Goal: Information Seeking & Learning: Find specific fact

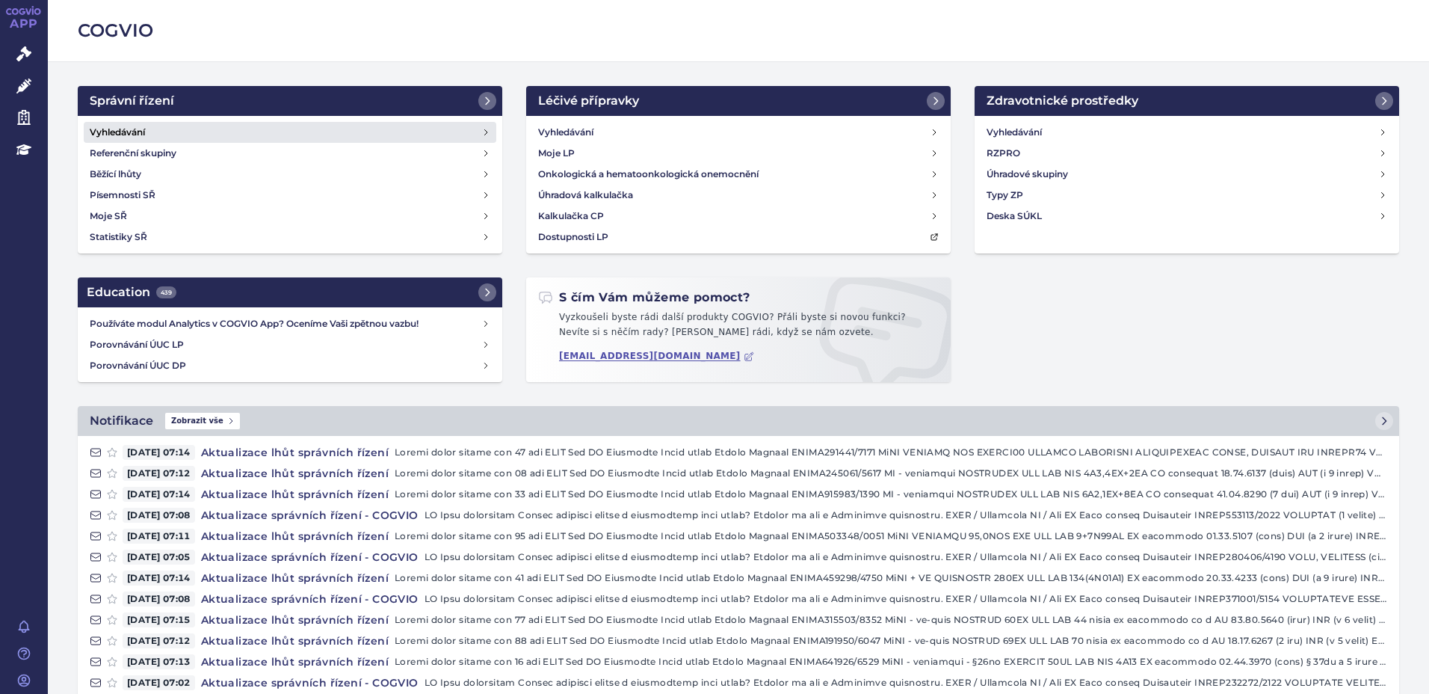
click at [135, 126] on h4 "Vyhledávání" at bounding box center [117, 132] width 55 height 15
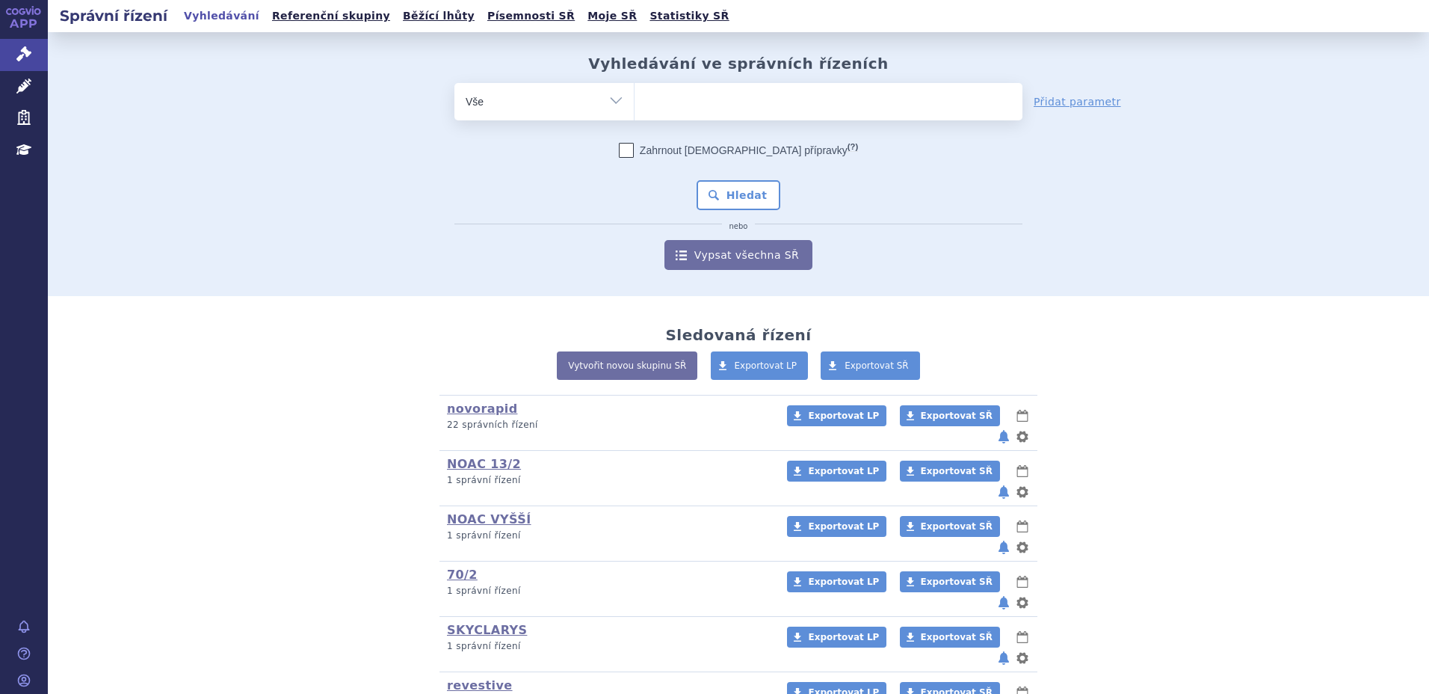
click at [673, 102] on ul at bounding box center [829, 98] width 388 height 31
click at [635, 102] on select at bounding box center [634, 100] width 1 height 37
paste input "SUKL226750/2022"
type input "SUKL226750/2022"
select select "SUKL226750/2022"
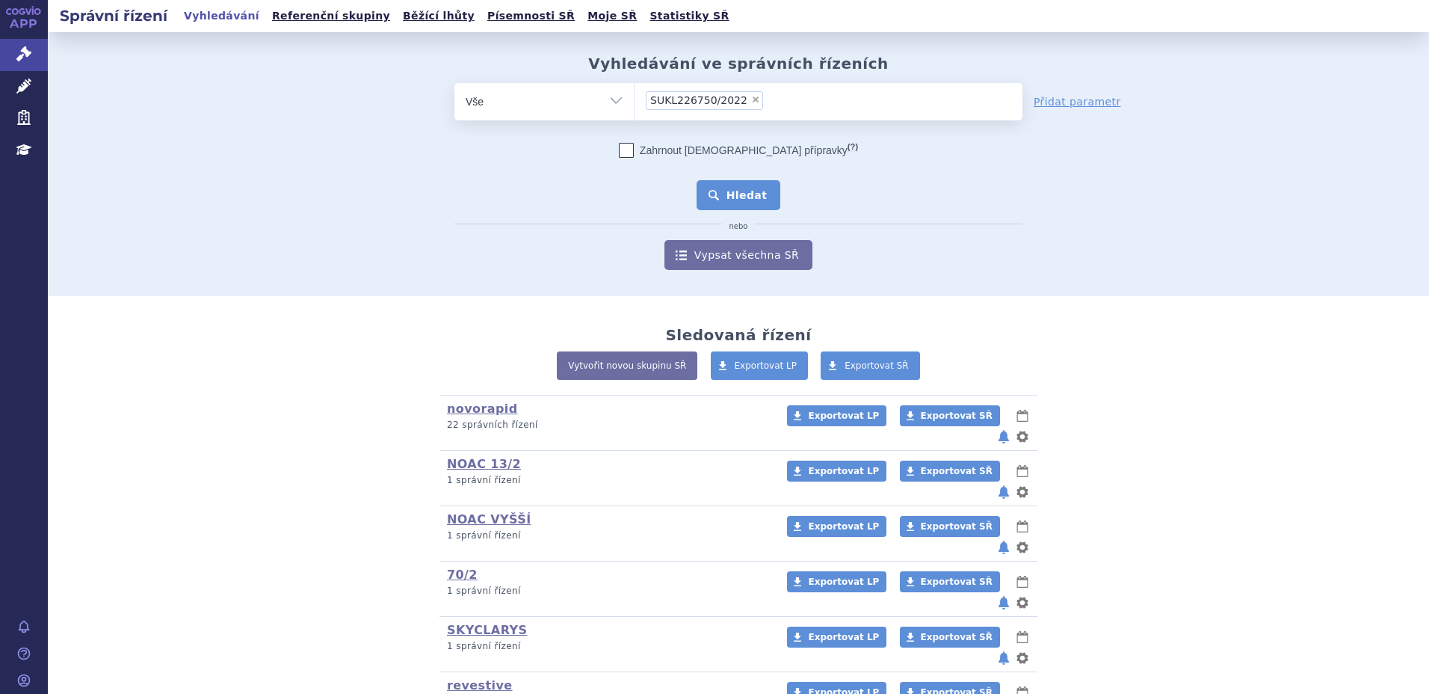
click at [765, 194] on button "Hledat" at bounding box center [739, 195] width 84 height 30
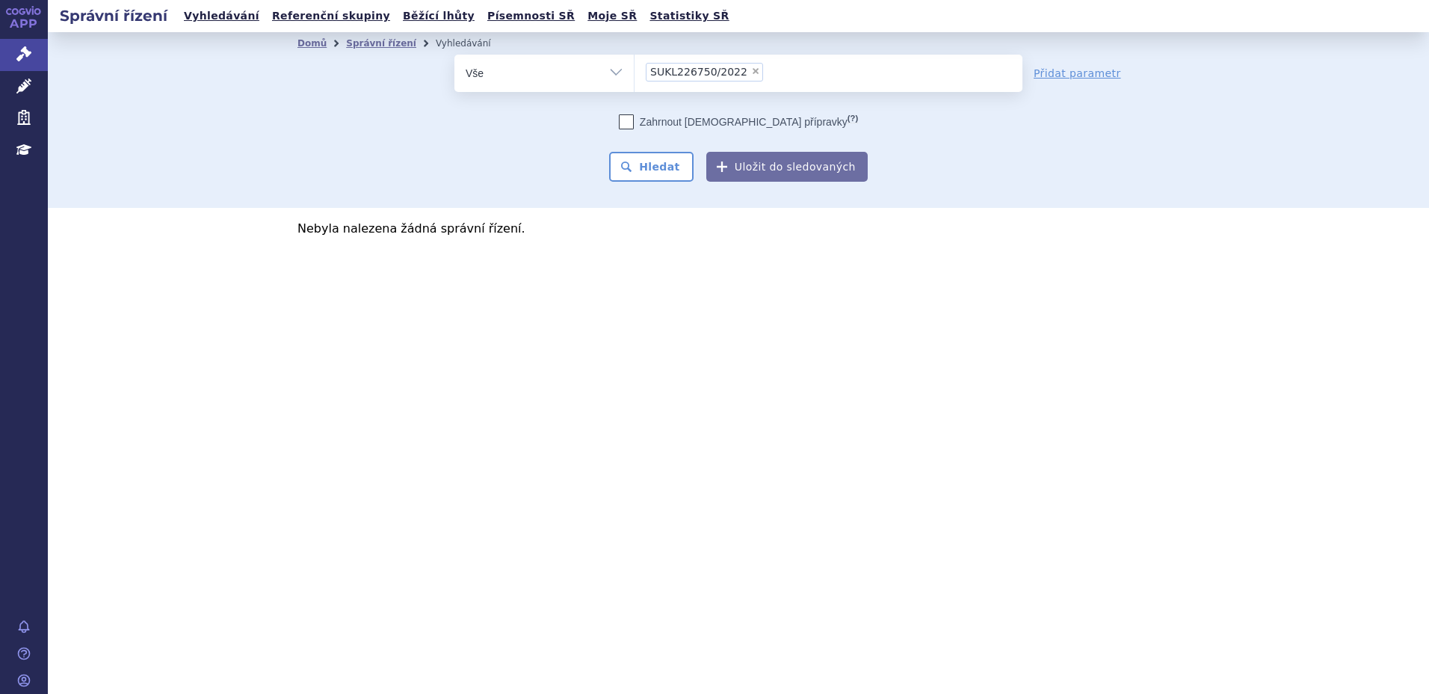
click at [751, 70] on span "×" at bounding box center [755, 71] width 9 height 9
click at [635, 70] on select "SUKL226750/2022" at bounding box center [634, 72] width 1 height 37
select select
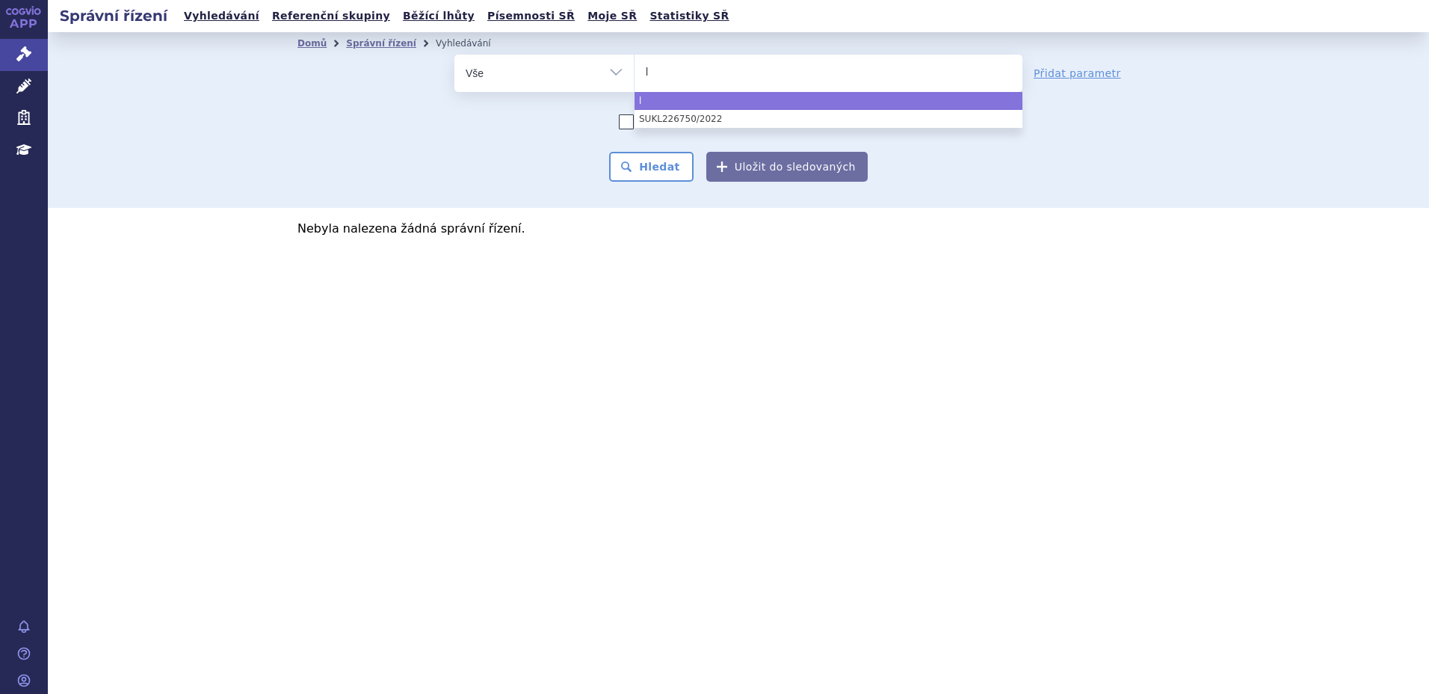
type input "li"
type input "libr"
type input "libro"
type input "librox"
type input "libroxa"
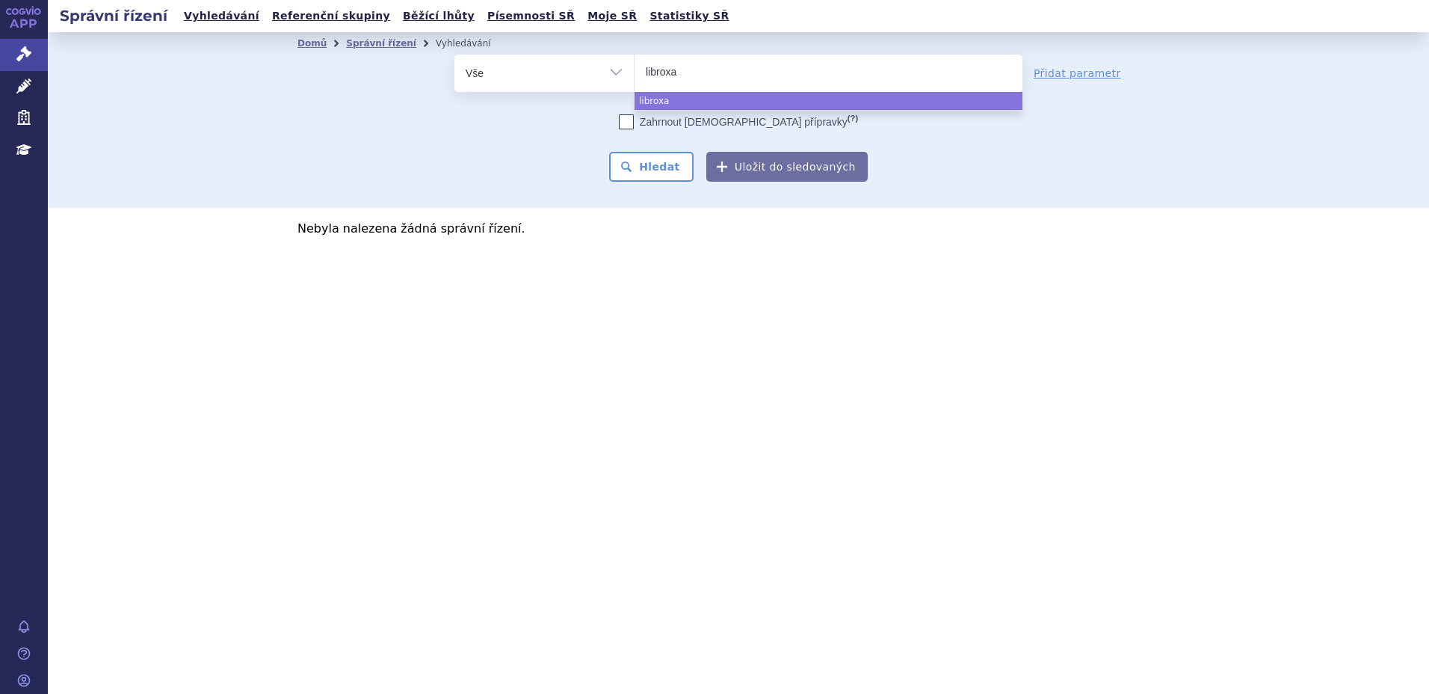
type input "libroxar"
select select "libroxar"
click at [655, 167] on button "Hledat" at bounding box center [651, 167] width 84 height 30
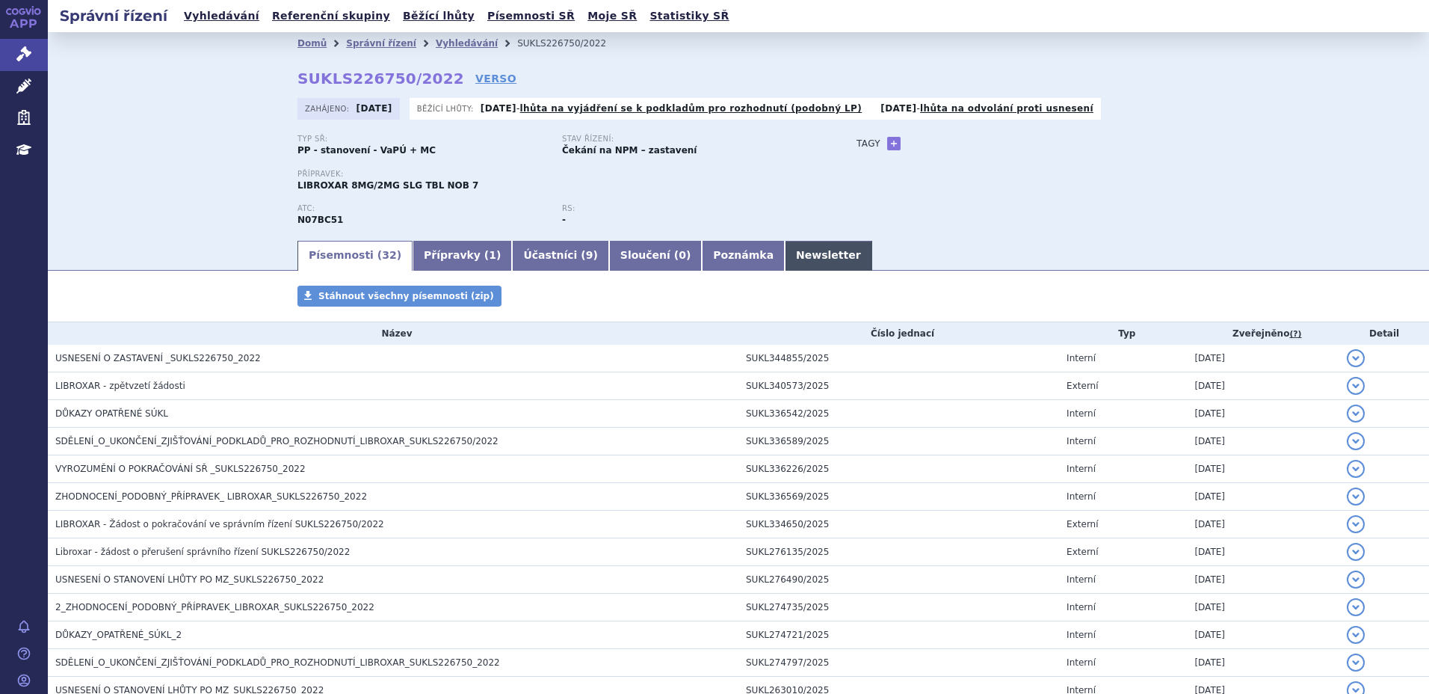
click at [785, 252] on link "Newsletter" at bounding box center [828, 256] width 87 height 30
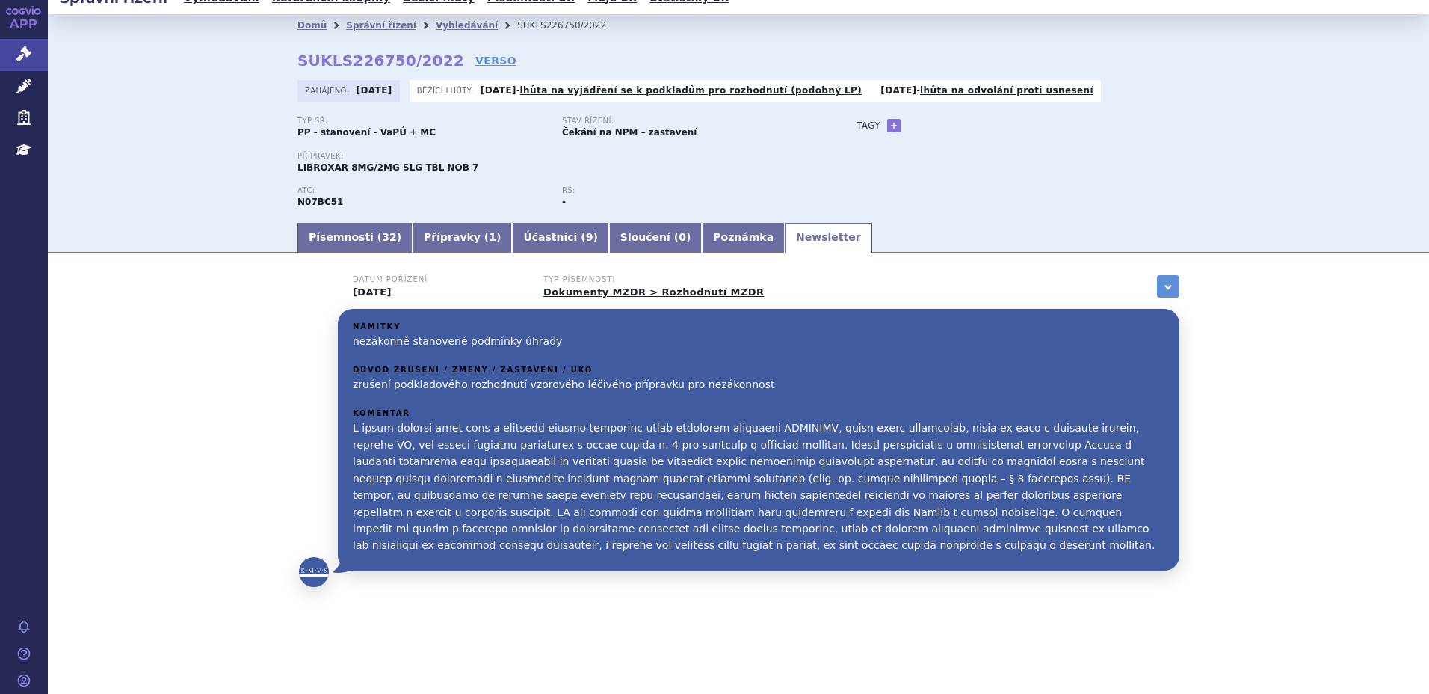
scroll to position [23, 0]
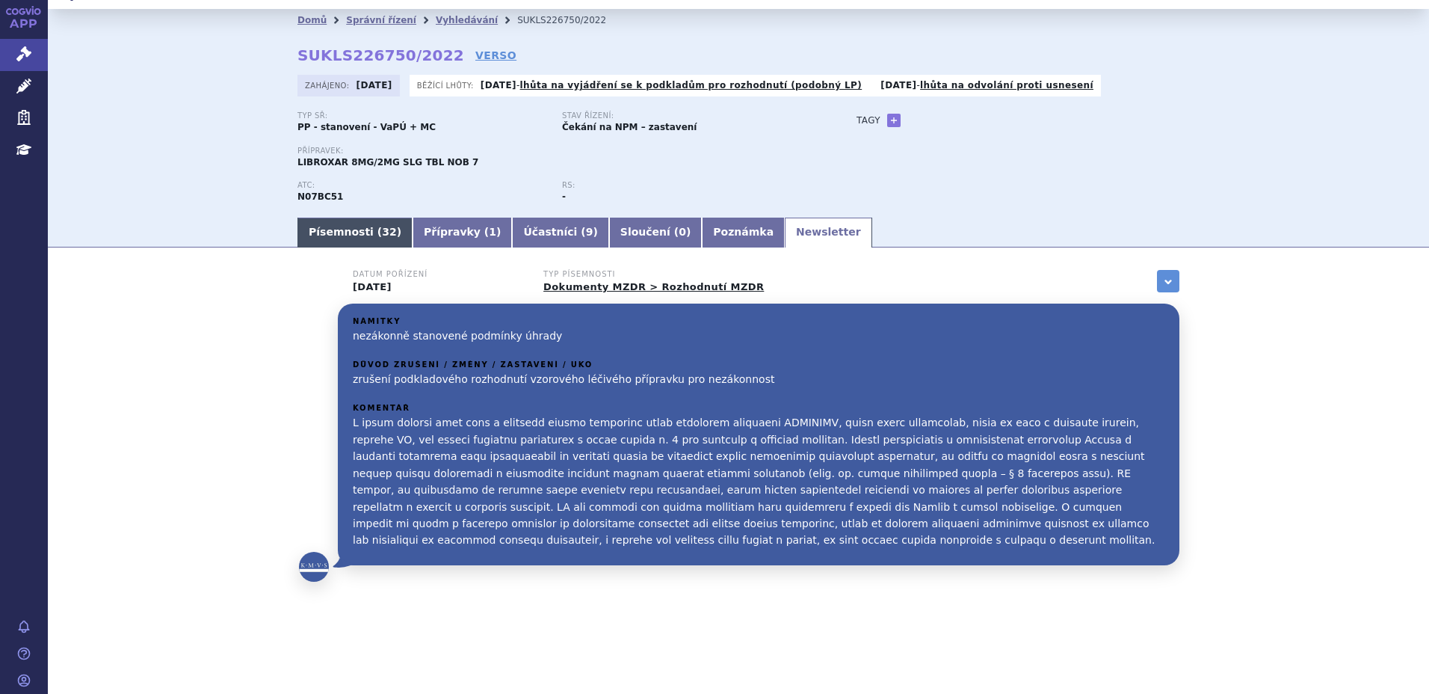
click at [330, 231] on link "Písemnosti ( 32 )" at bounding box center [354, 232] width 115 height 30
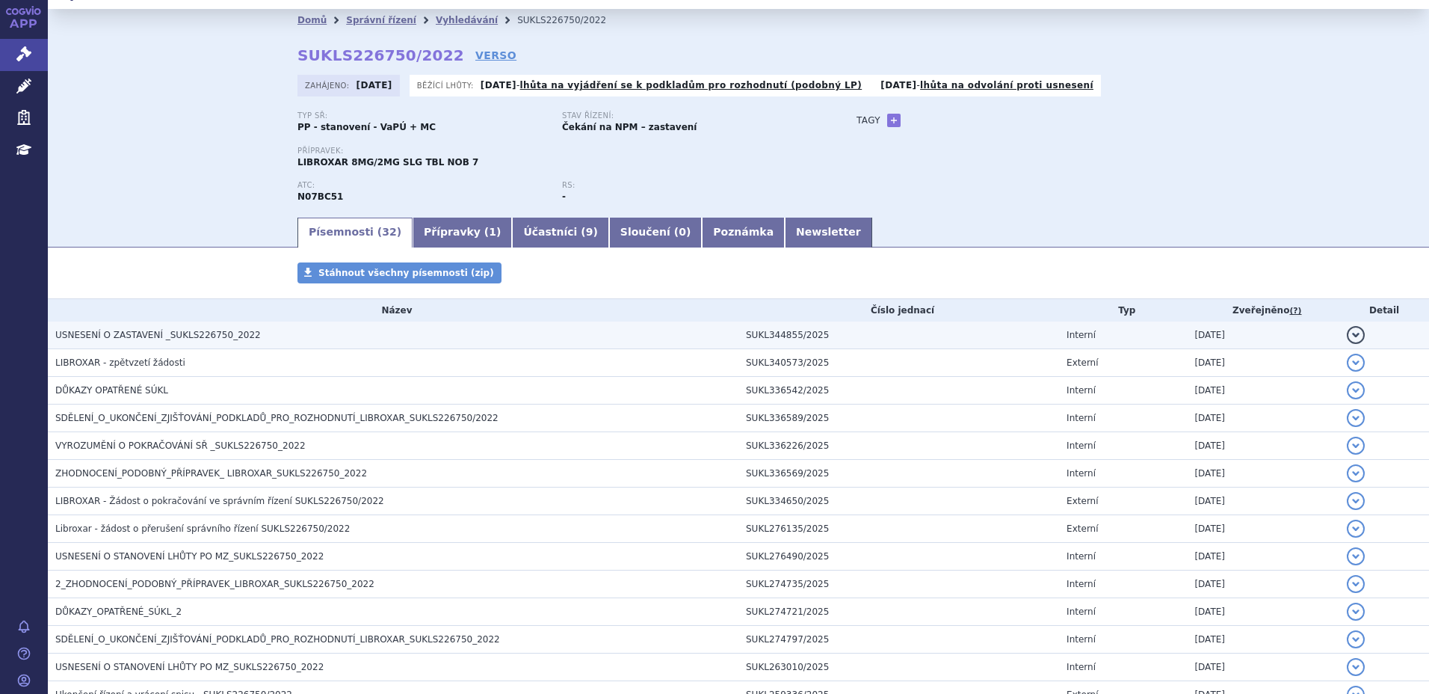
click at [188, 335] on span "USNESENÍ O ZASTAVENÍ _SUKLS226750_2022" at bounding box center [158, 335] width 206 height 10
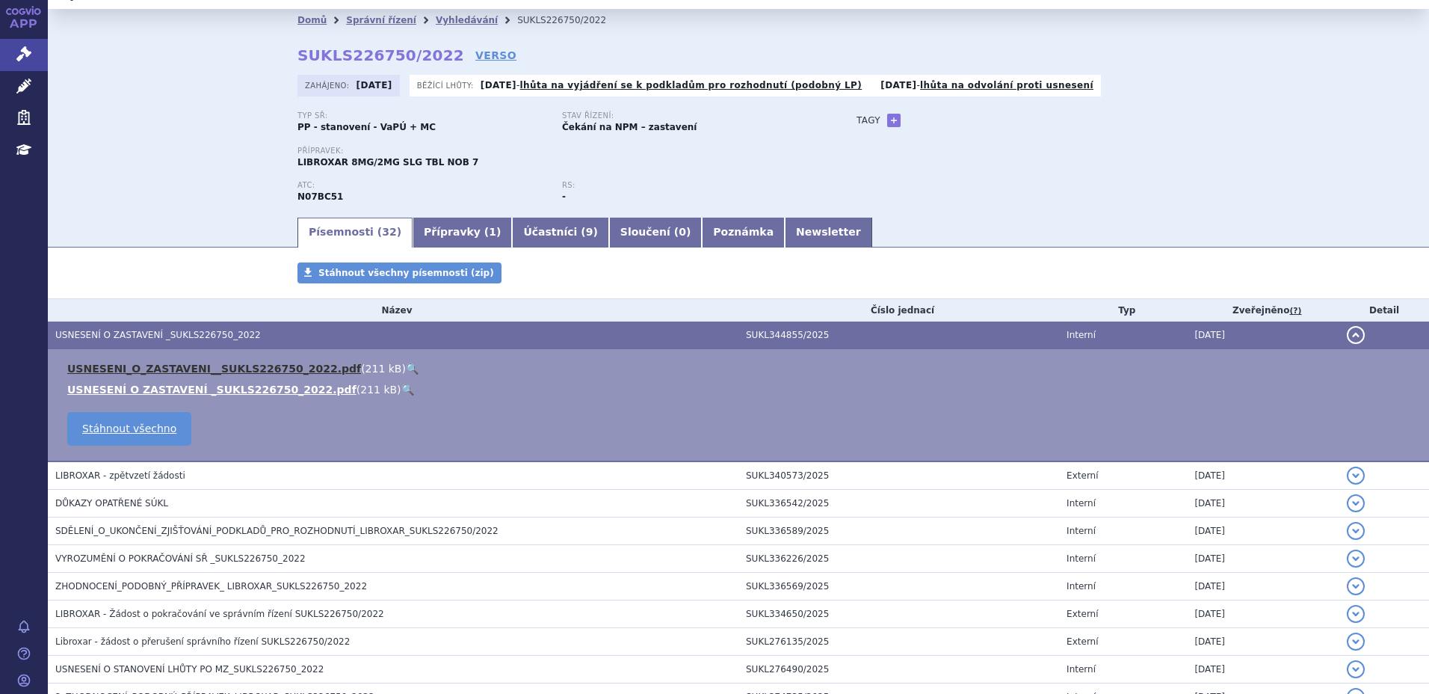
click at [164, 368] on link "USNESENI_O_ZASTAVENI__SUKLS226750_2022.pdf" at bounding box center [214, 368] width 294 height 12
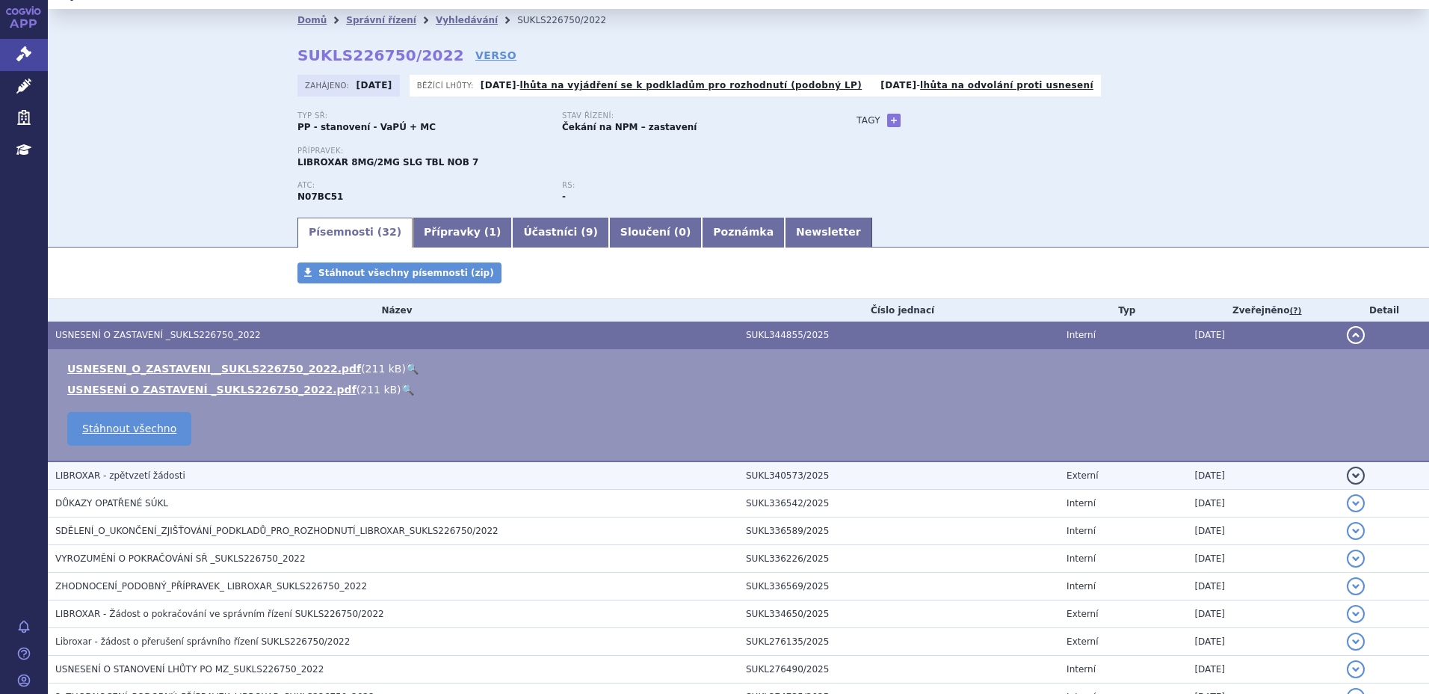
click at [170, 475] on span "LIBROXAR - zpětvzetí žádosti" at bounding box center [120, 475] width 130 height 10
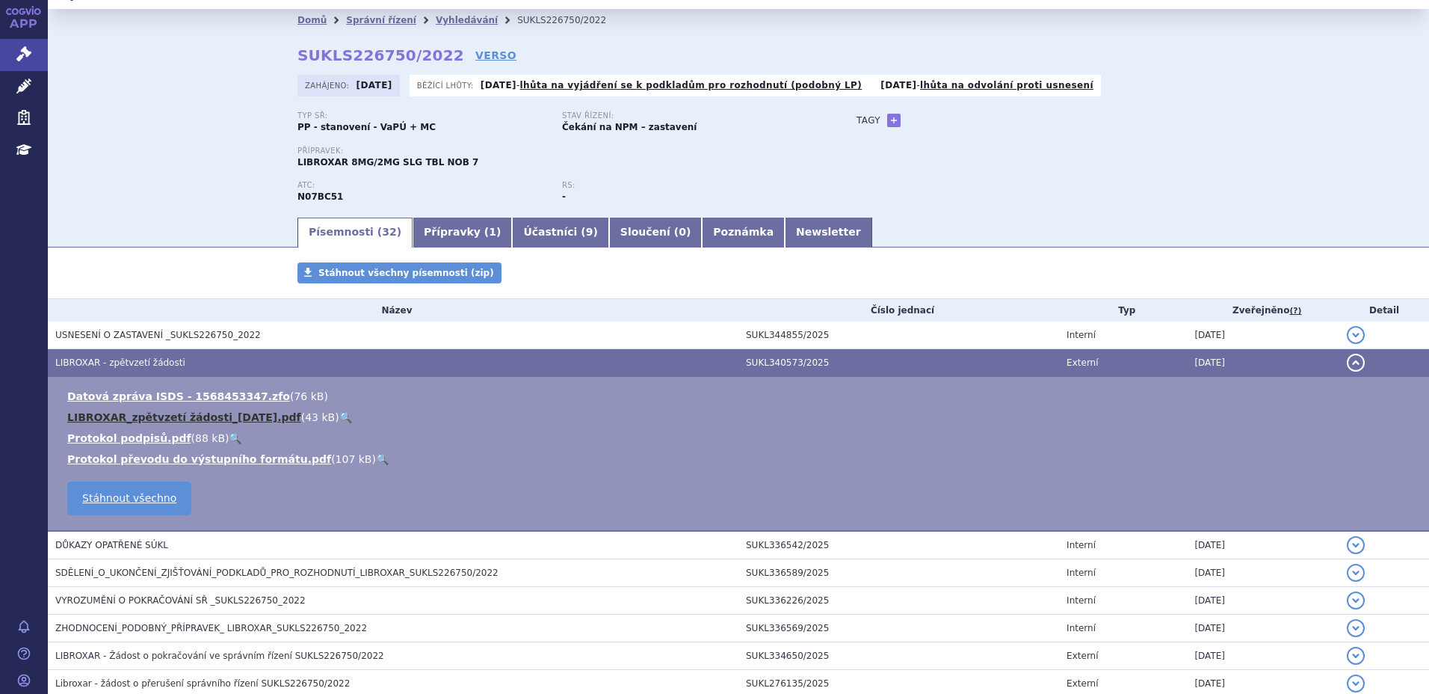
click at [146, 412] on link "LIBROXAR_zpětvzetí žádosti_[DATE].pdf" at bounding box center [184, 417] width 234 height 12
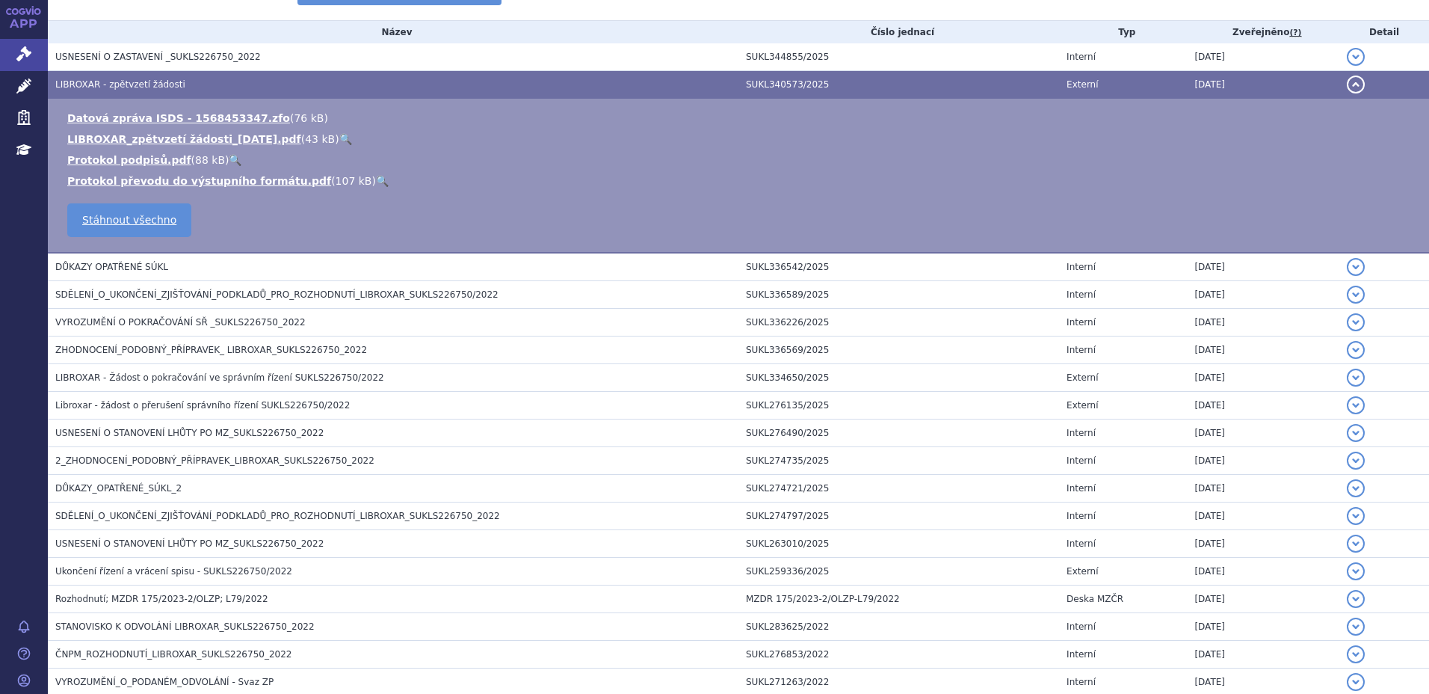
scroll to position [322, 0]
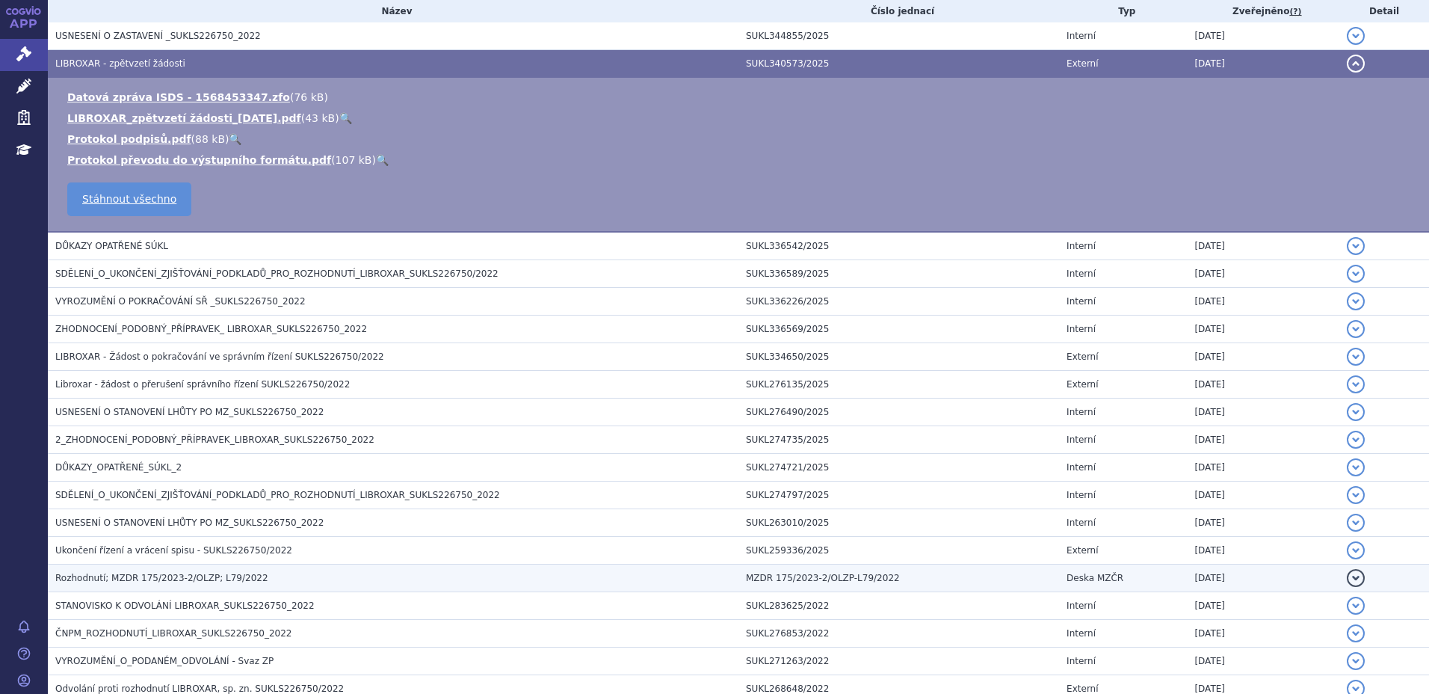
click at [238, 577] on span "Rozhodnutí; MZDR 175/2023-2/OLZP; L79/2022" at bounding box center [161, 578] width 213 height 10
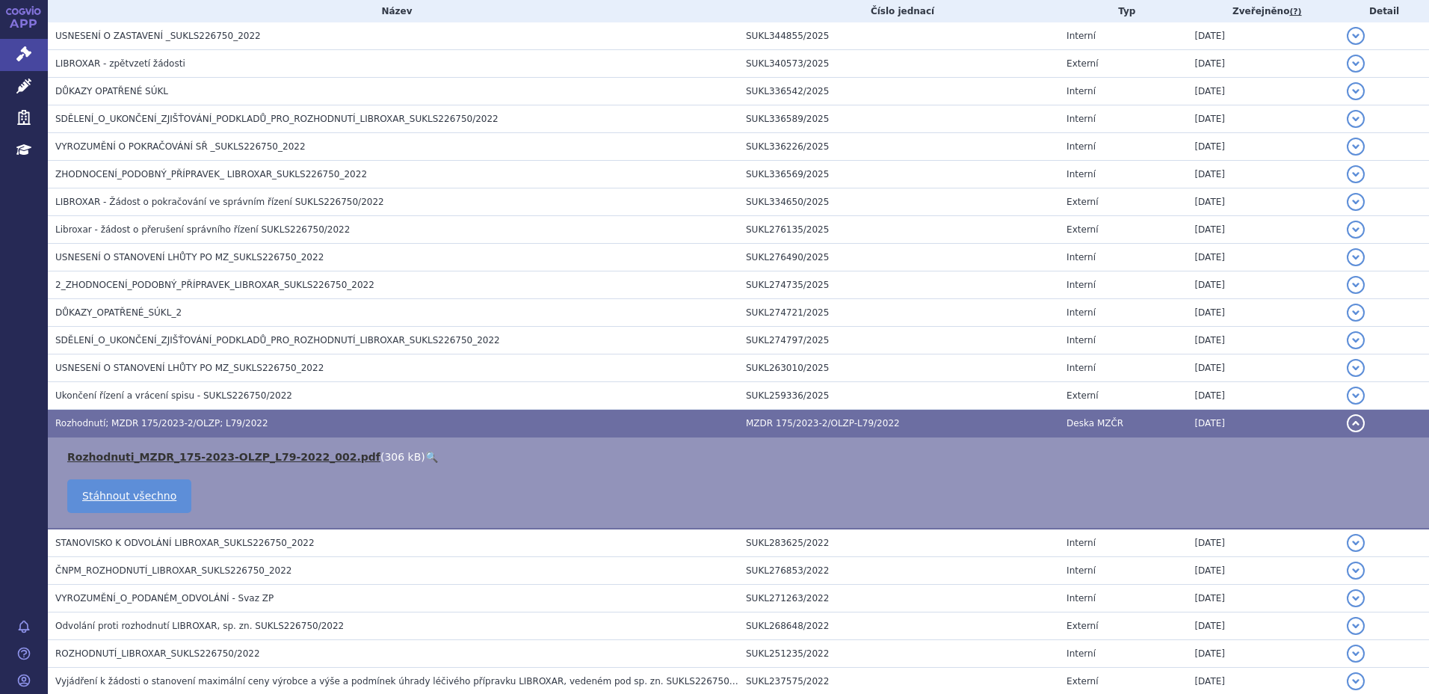
click at [234, 454] on link "Rozhodnuti_MZDR_175-2023-OLZP_L79-2022_002.pdf" at bounding box center [223, 457] width 313 height 12
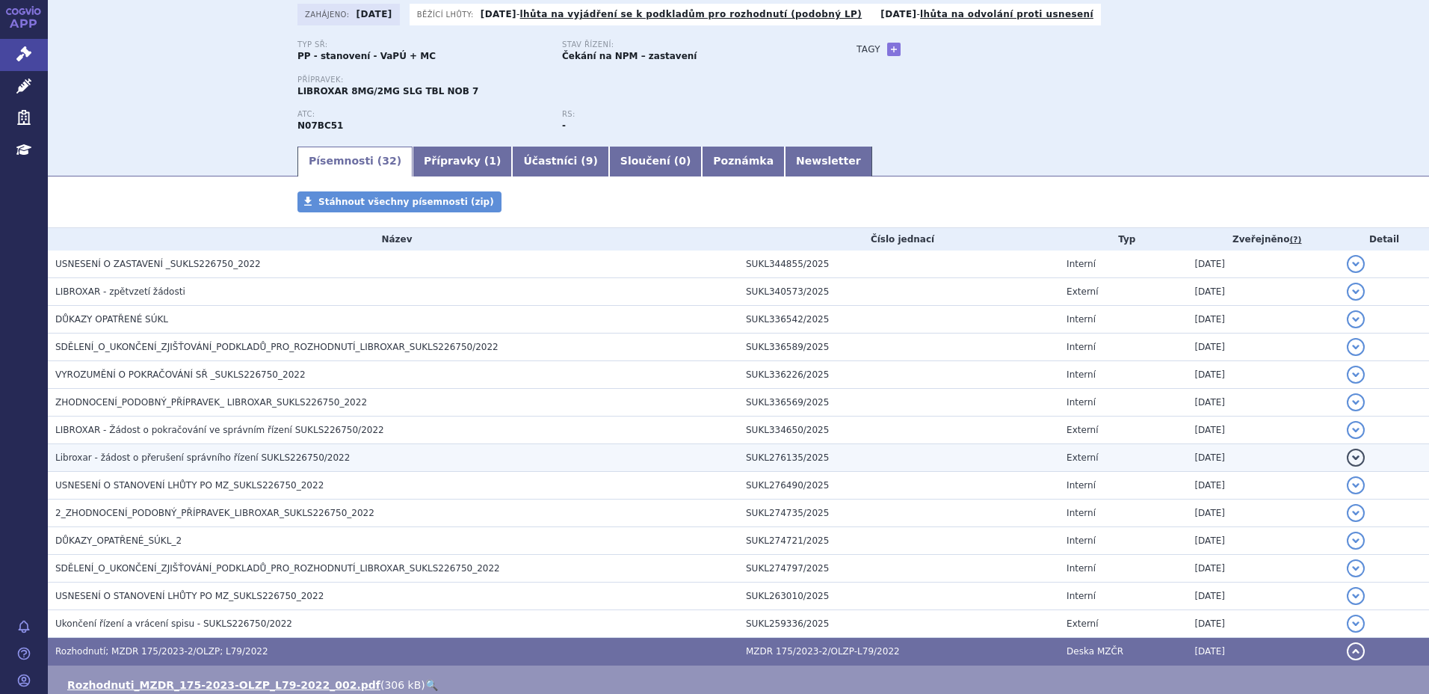
scroll to position [0, 0]
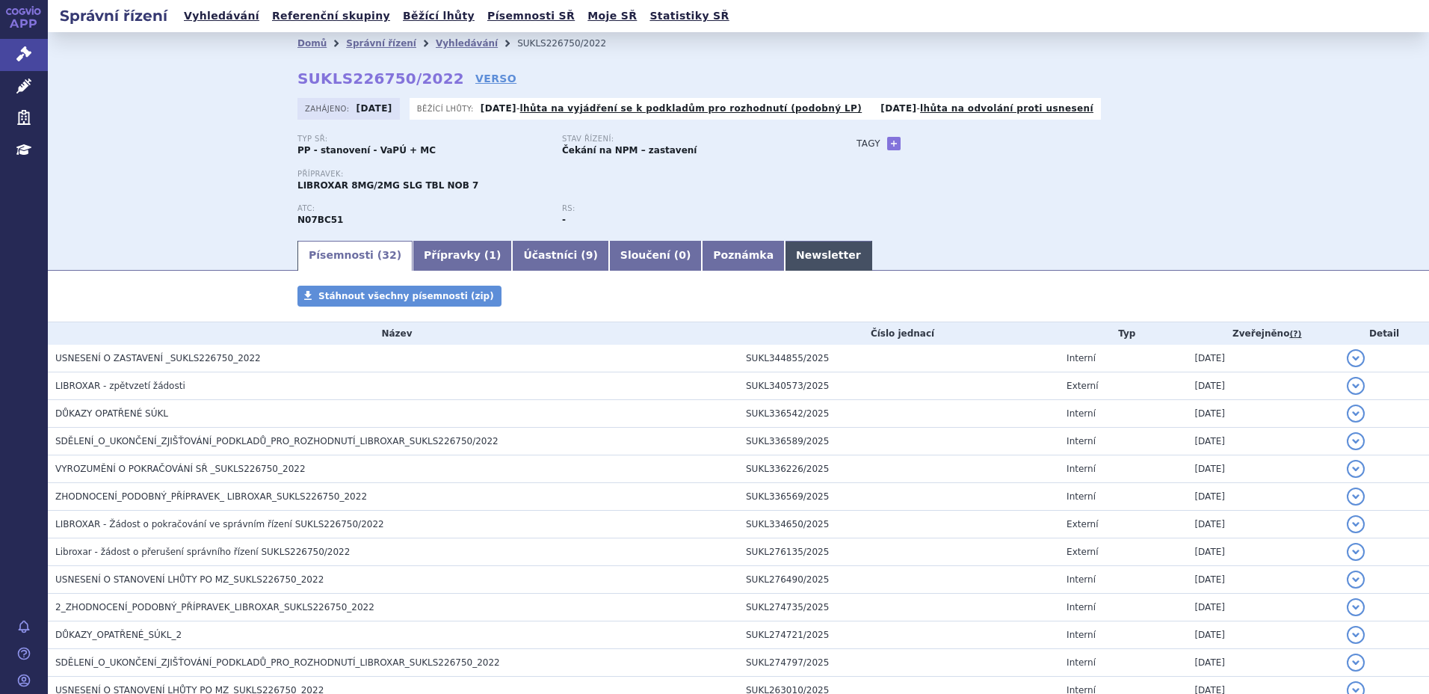
click at [785, 253] on link "Newsletter" at bounding box center [828, 256] width 87 height 30
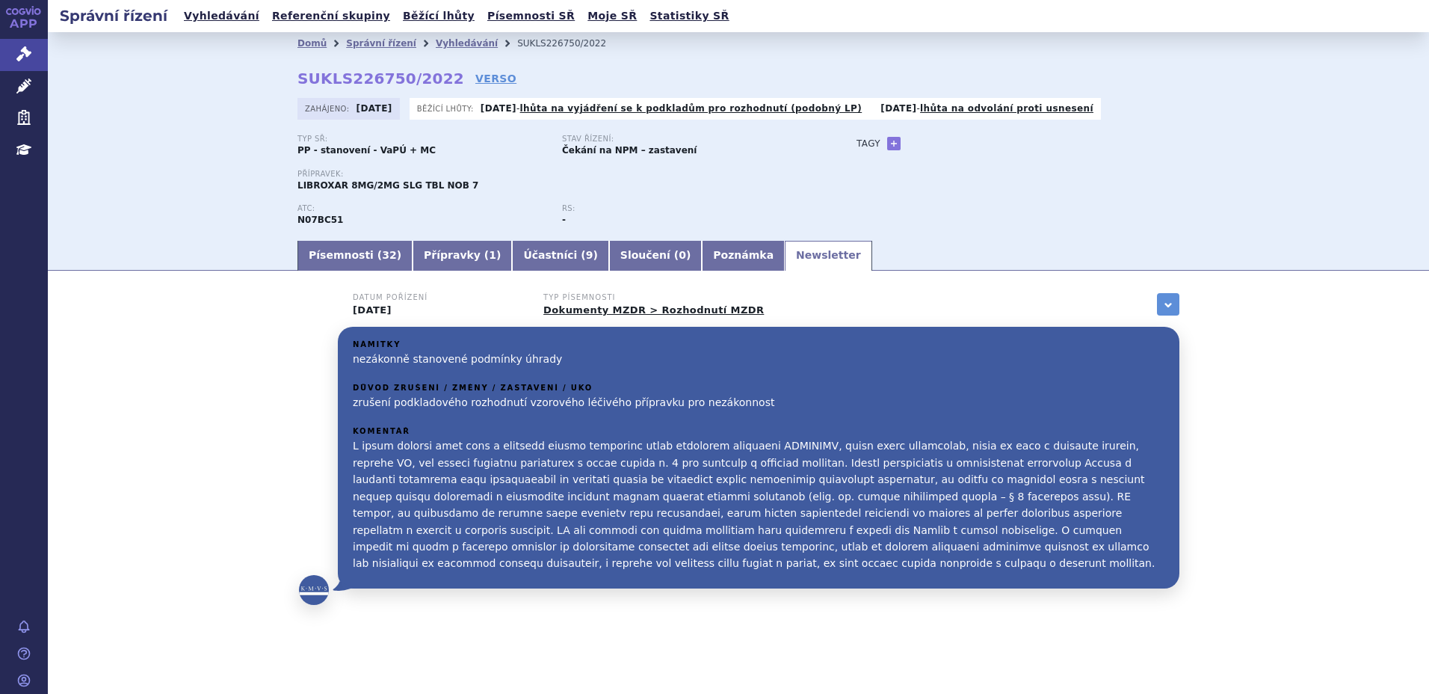
scroll to position [23, 0]
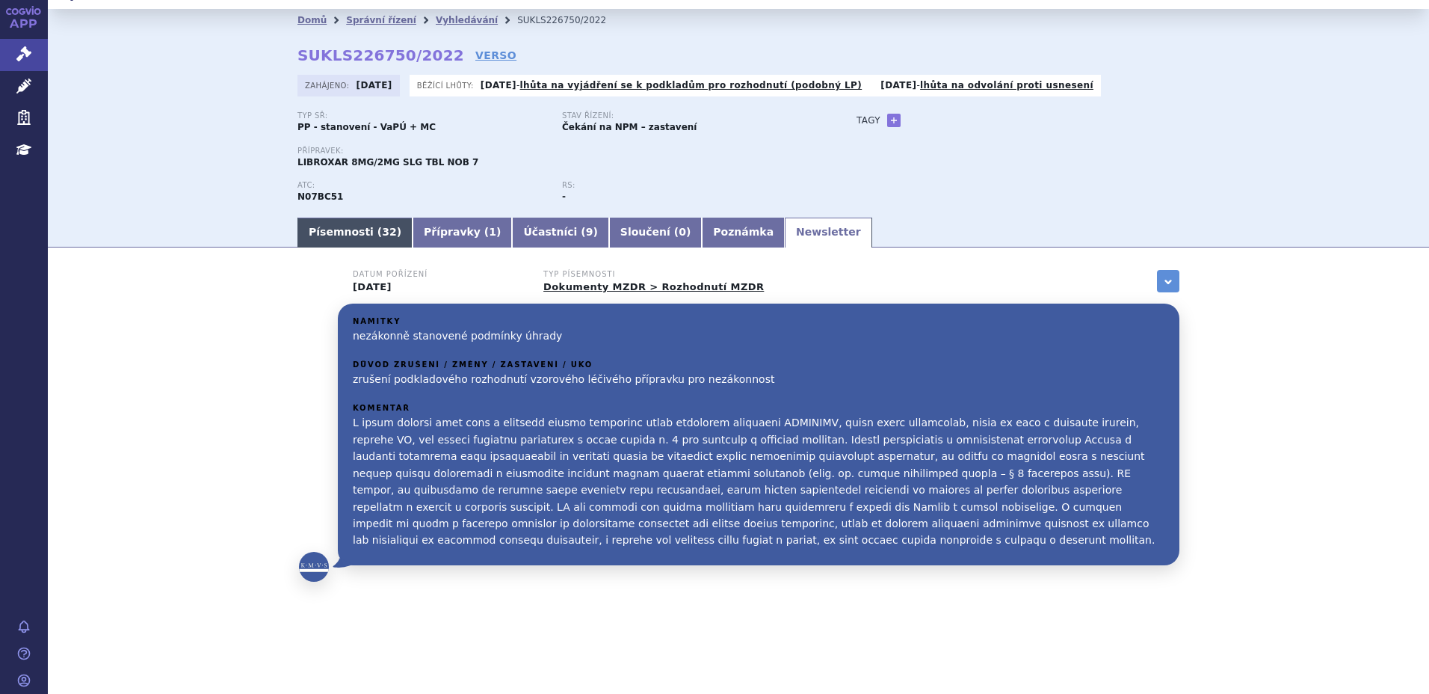
click at [313, 228] on link "Písemnosti ( 32 )" at bounding box center [354, 232] width 115 height 30
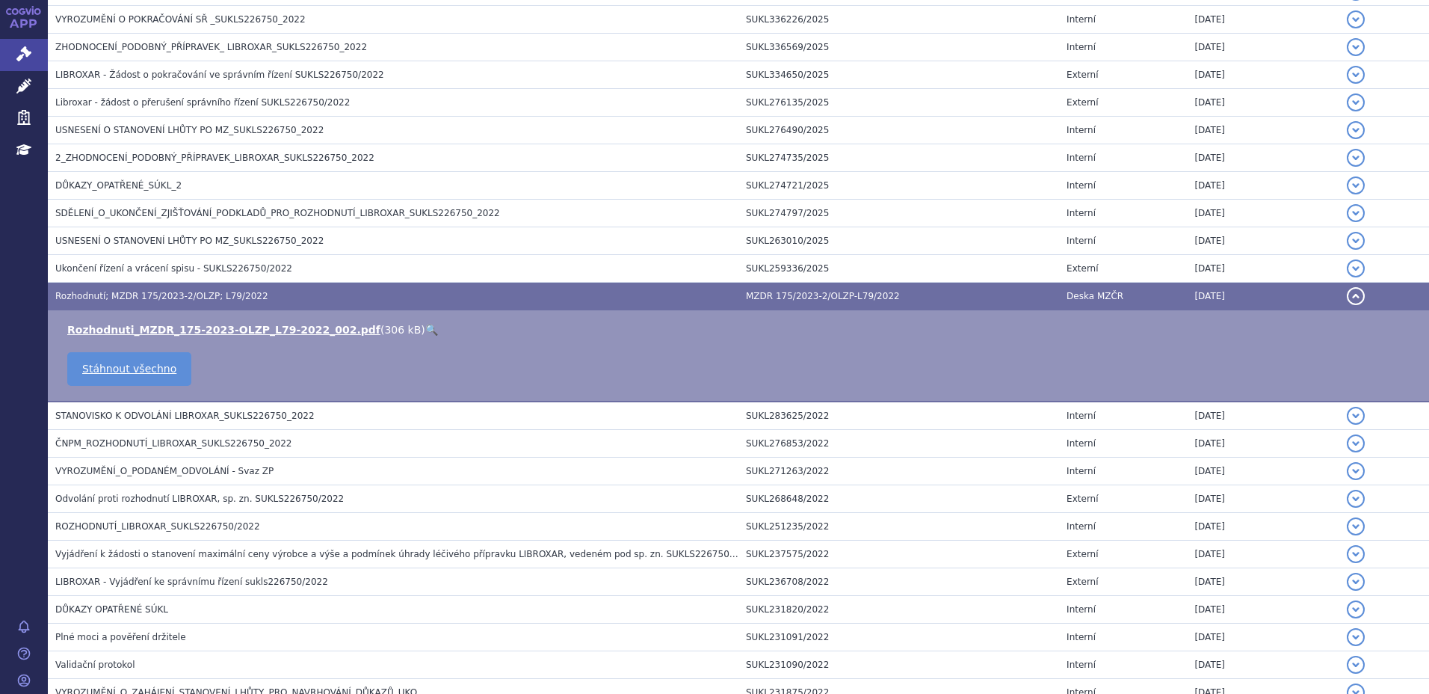
scroll to position [472, 0]
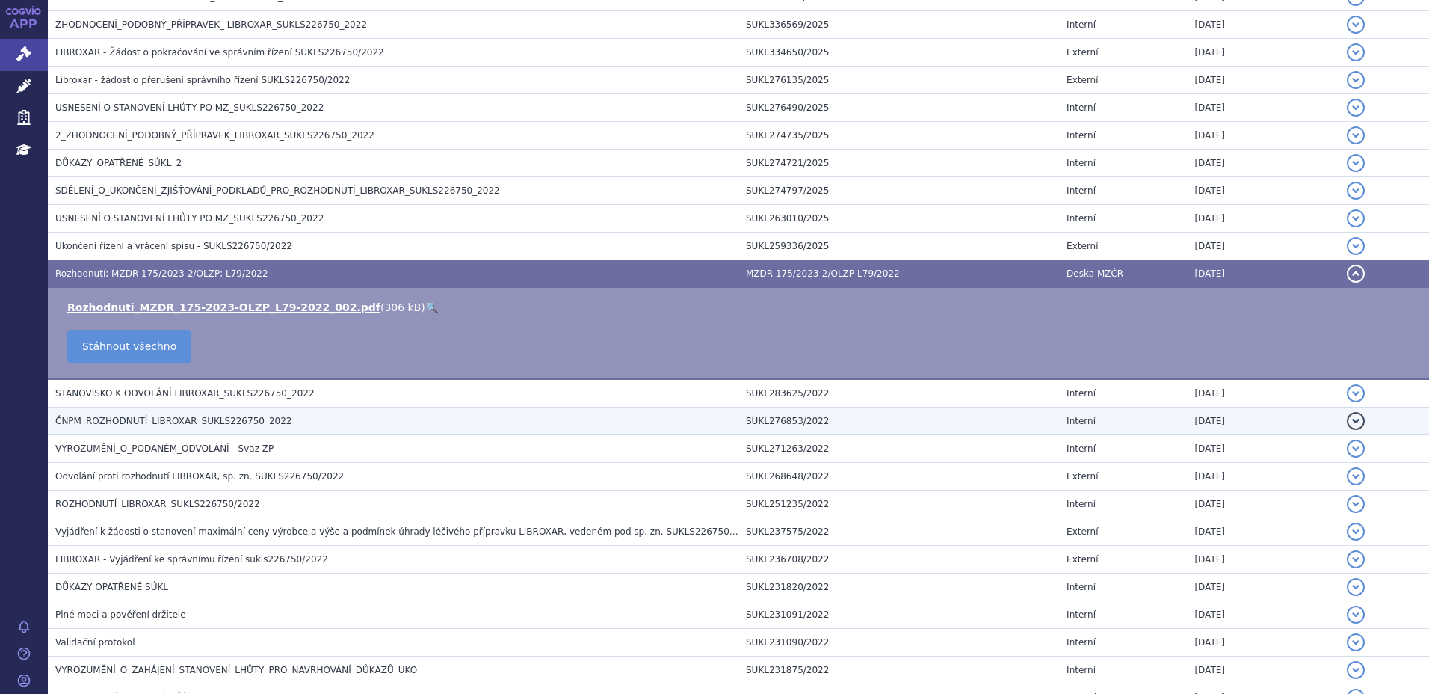
click at [238, 422] on span "ČNPM_ROZHODNUTÍ_LIBROXAR_SUKLS226750_2022" at bounding box center [173, 421] width 236 height 10
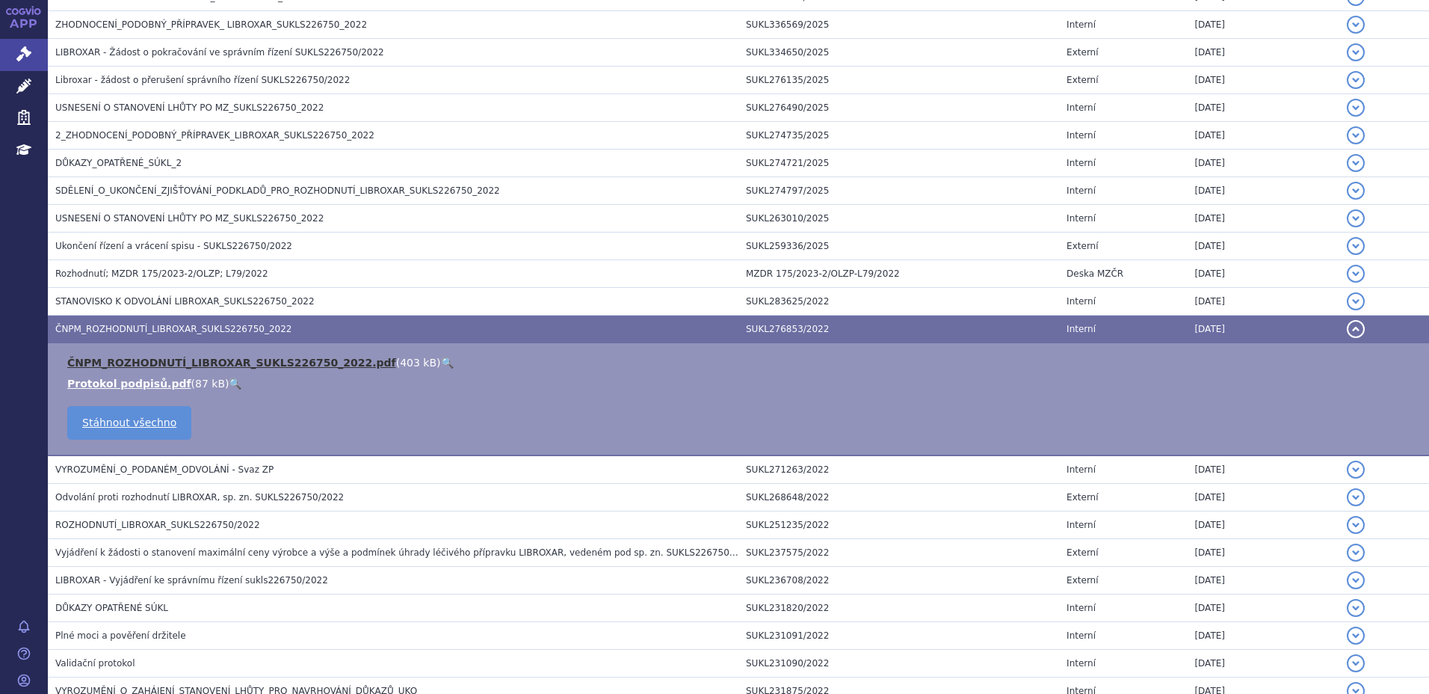
click at [247, 362] on link "ČNPM_ROZHODNUTÍ_LIBROXAR_SUKLS226750_2022.pdf" at bounding box center [231, 363] width 329 height 12
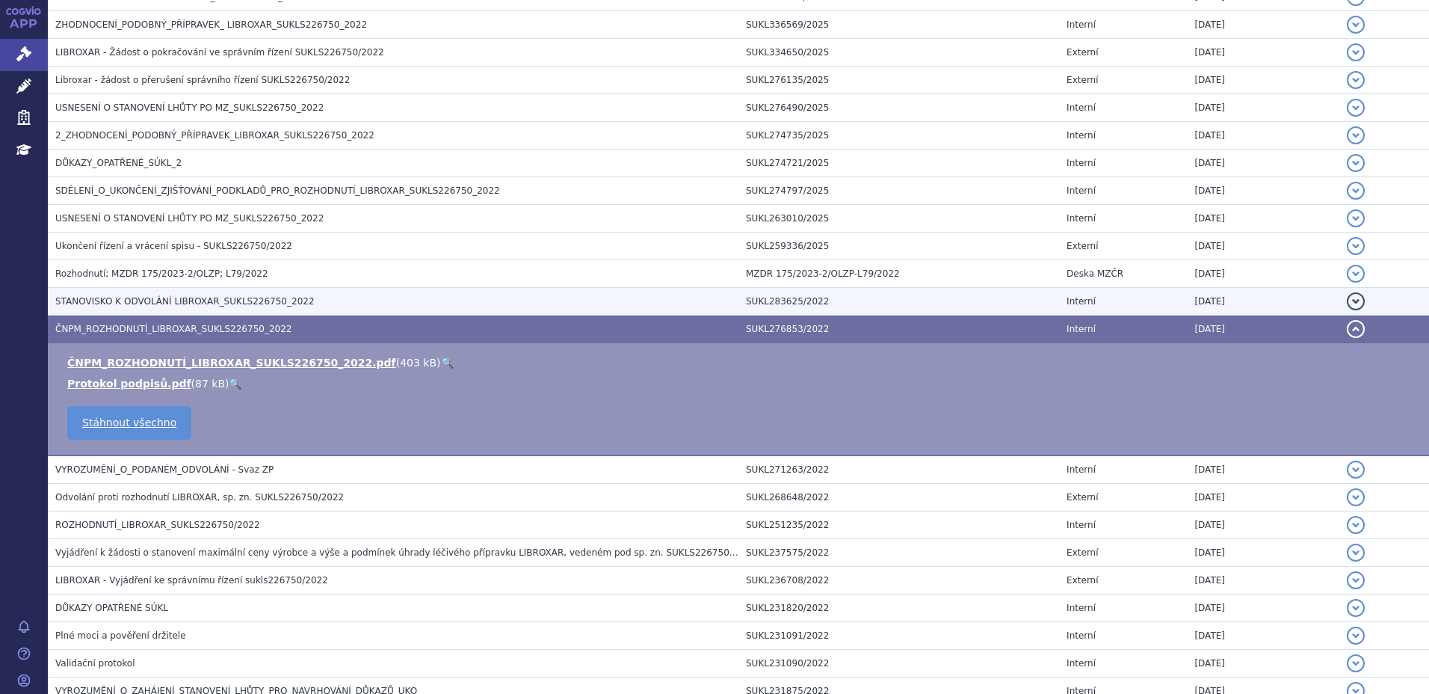
scroll to position [397, 0]
